Goal: Task Accomplishment & Management: Manage account settings

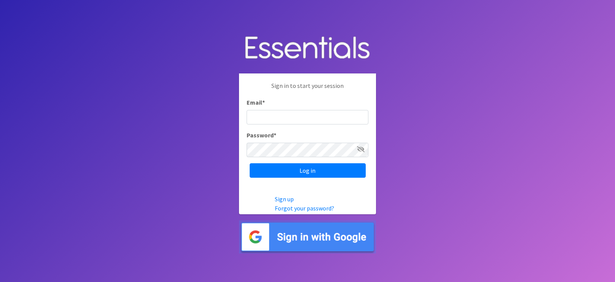
click at [329, 122] on input "Email *" at bounding box center [307, 117] width 122 height 14
click at [294, 111] on input "Email *" at bounding box center [307, 117] width 122 height 14
type input "[EMAIL_ADDRESS][DOMAIN_NAME]"
click at [250, 163] on input "Log in" at bounding box center [308, 170] width 116 height 14
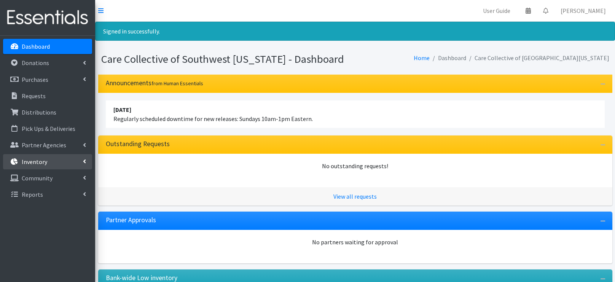
click at [60, 162] on link "Inventory" at bounding box center [47, 161] width 89 height 15
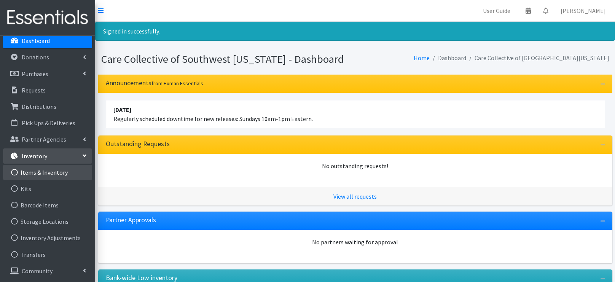
scroll to position [5, 0]
click at [57, 178] on link "Items & Inventory" at bounding box center [47, 172] width 89 height 15
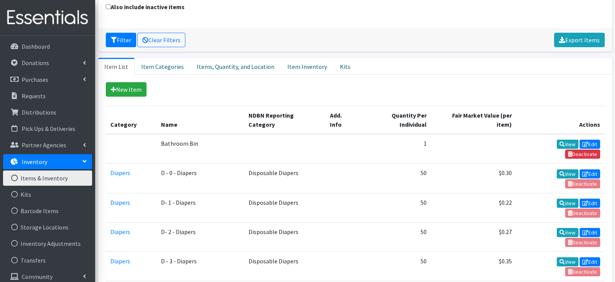
scroll to position [120, 0]
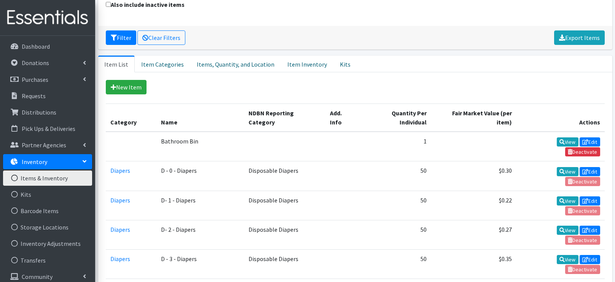
click at [321, 250] on td "Disposable Diapers" at bounding box center [284, 264] width 81 height 29
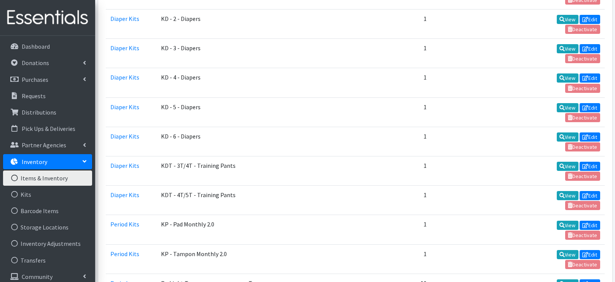
scroll to position [614, 0]
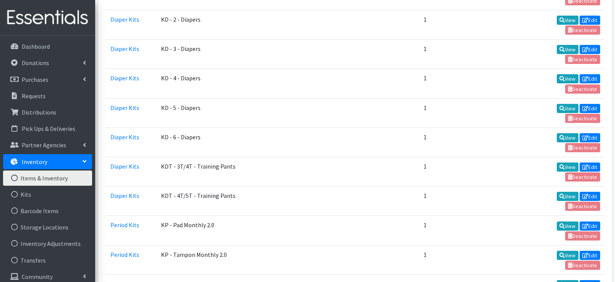
click at [60, 159] on link "Inventory" at bounding box center [47, 161] width 89 height 15
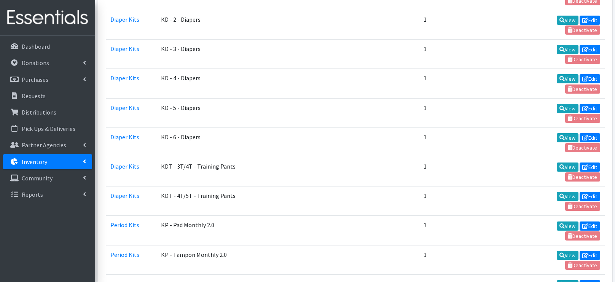
scroll to position [618, 0]
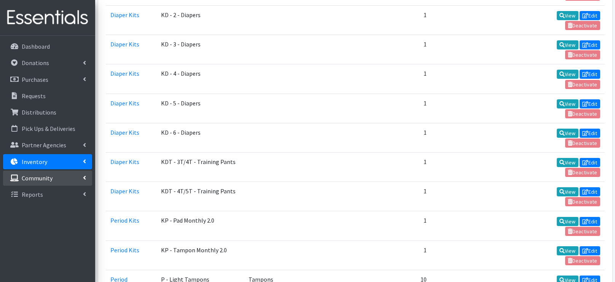
click at [58, 177] on link "Community" at bounding box center [47, 177] width 89 height 15
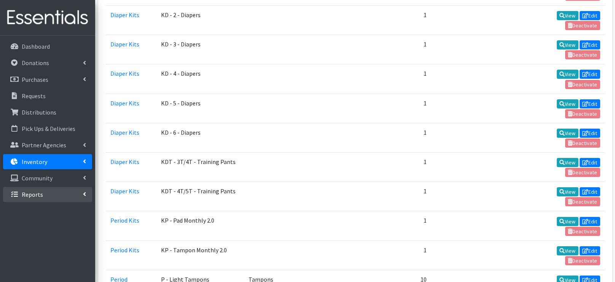
click at [53, 193] on link "Reports" at bounding box center [47, 194] width 89 height 15
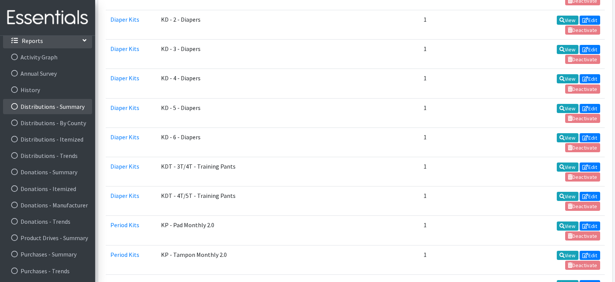
scroll to position [613, 0]
